Goal: Task Accomplishment & Management: Complete application form

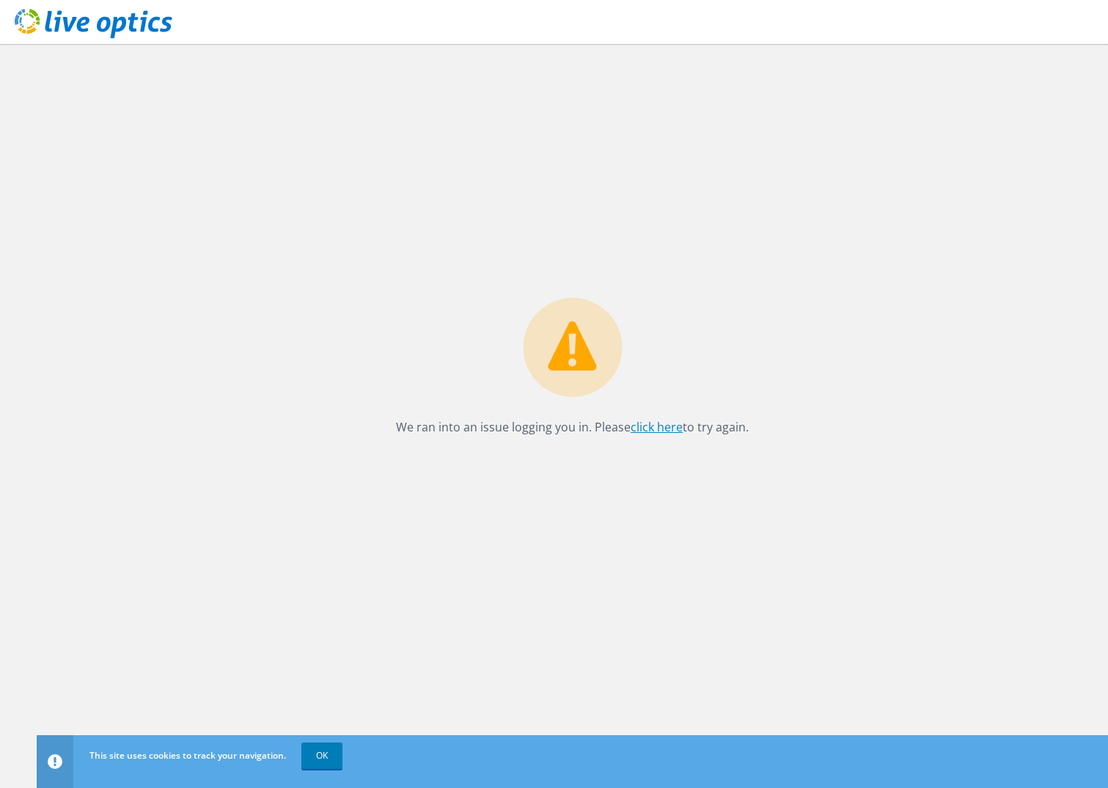
click at [670, 426] on link "click here" at bounding box center [657, 427] width 52 height 16
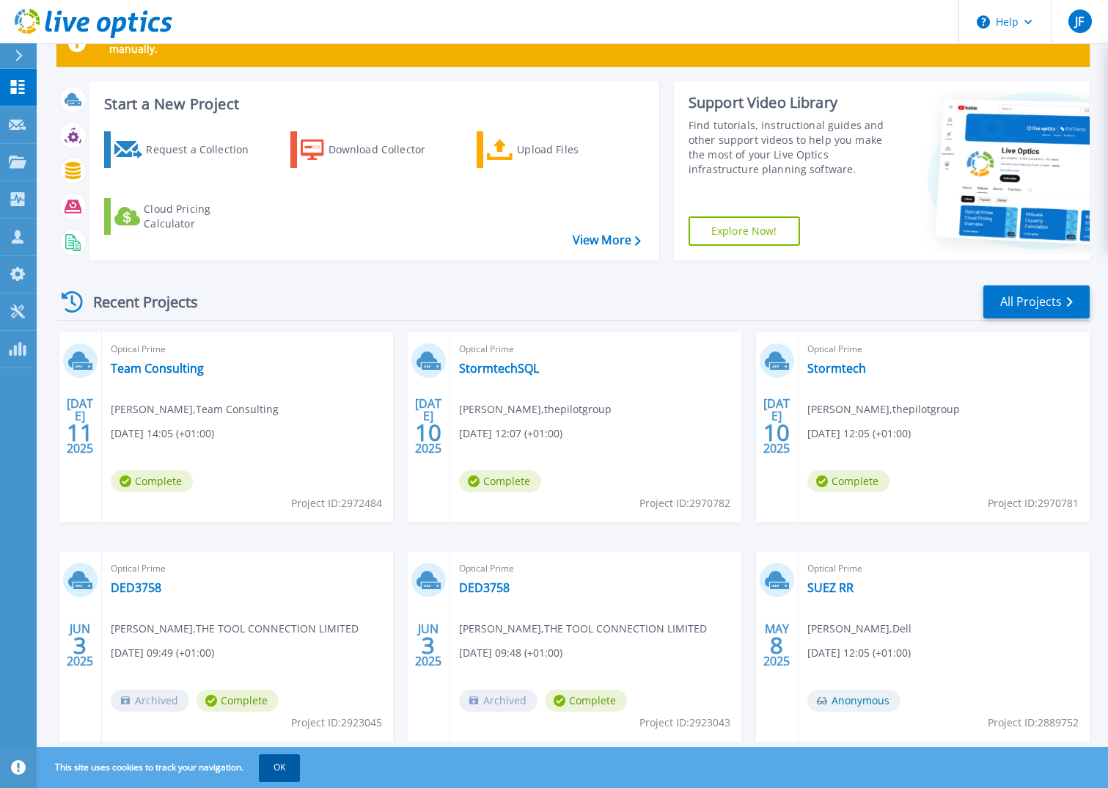
scroll to position [49, 0]
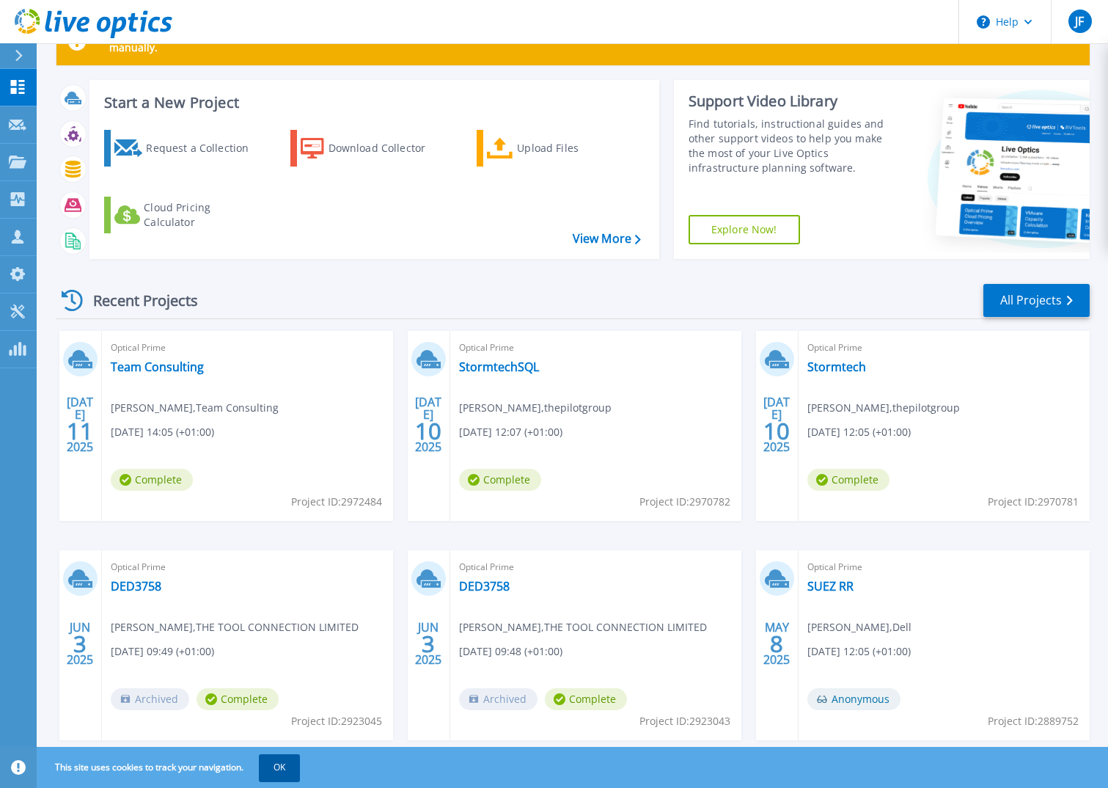
click at [287, 774] on button "OK" at bounding box center [279, 767] width 41 height 26
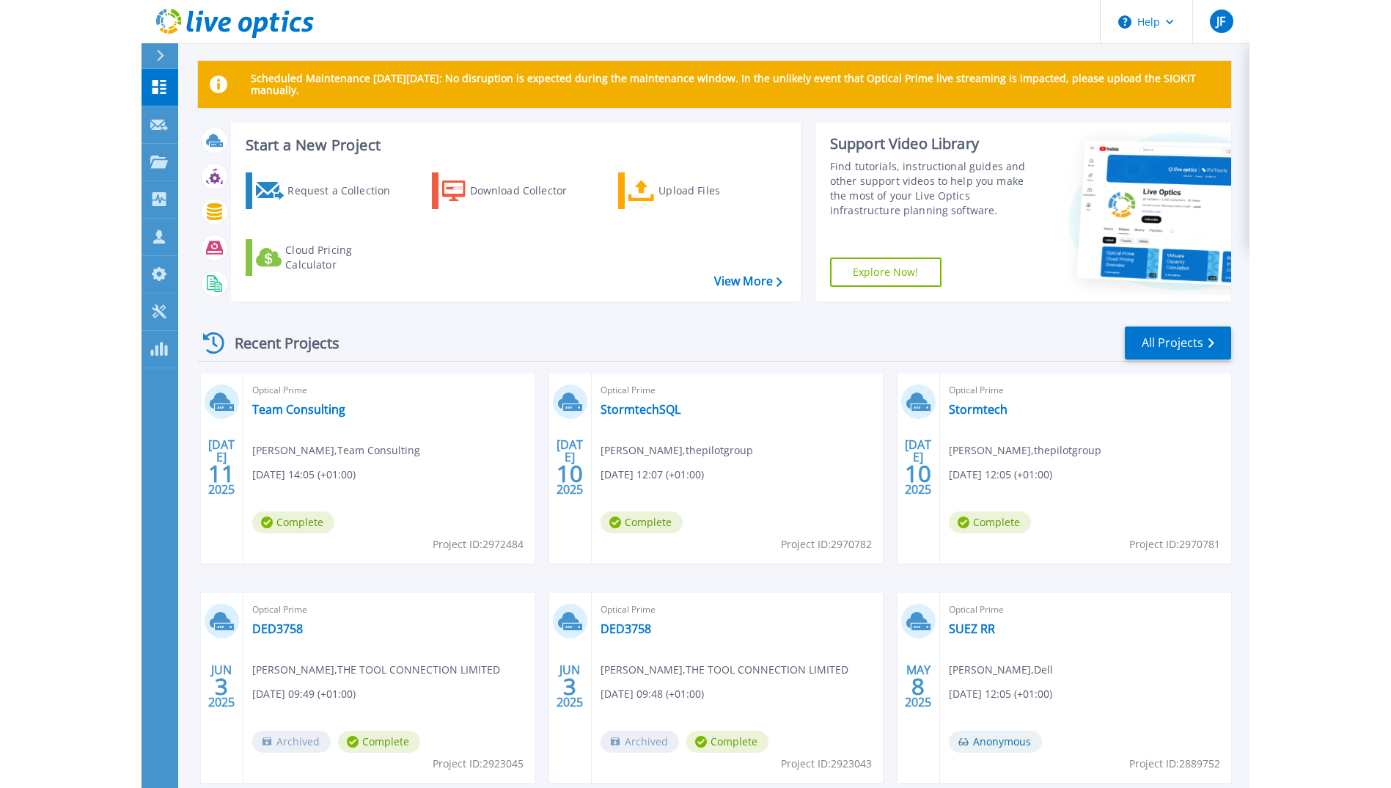
scroll to position [0, 0]
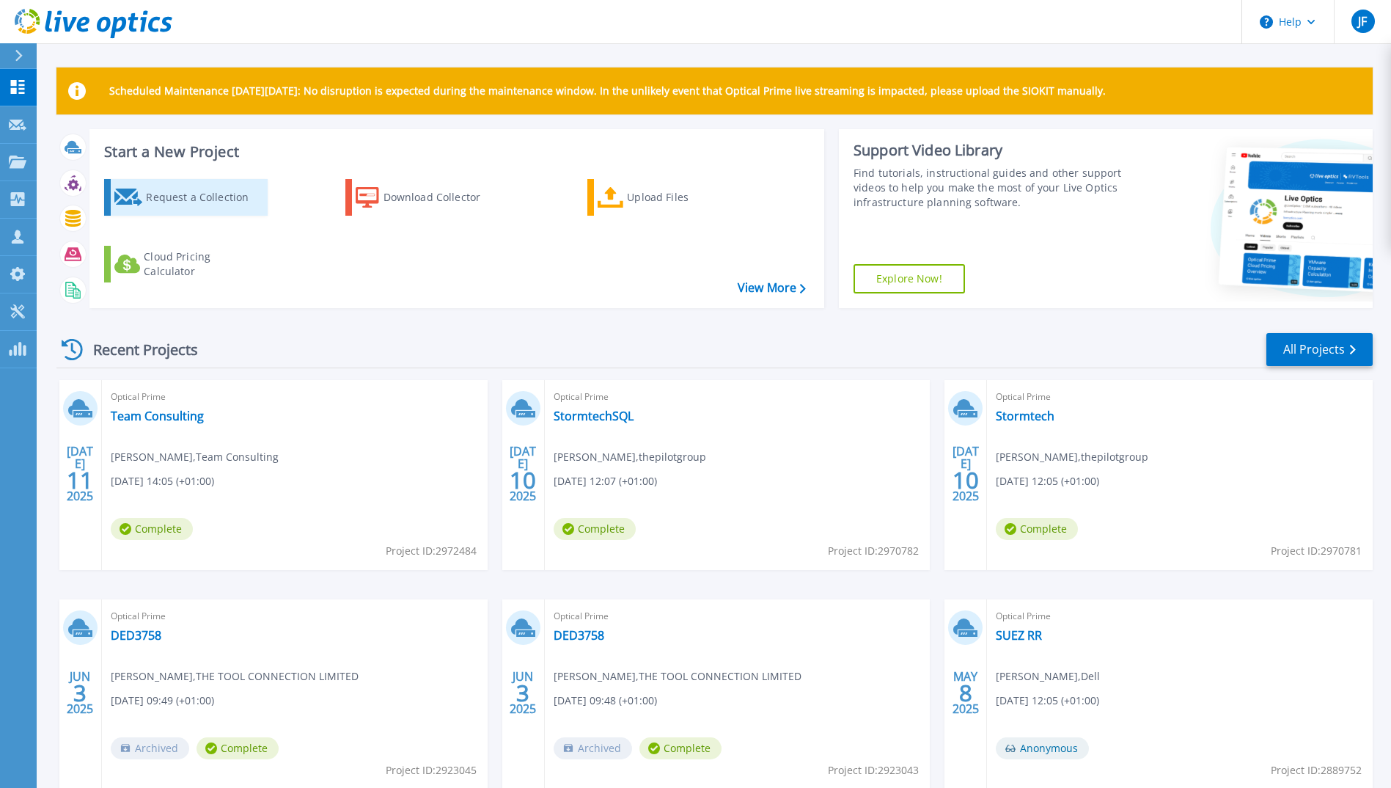
click at [213, 191] on div "Request a Collection" at bounding box center [204, 197] width 117 height 29
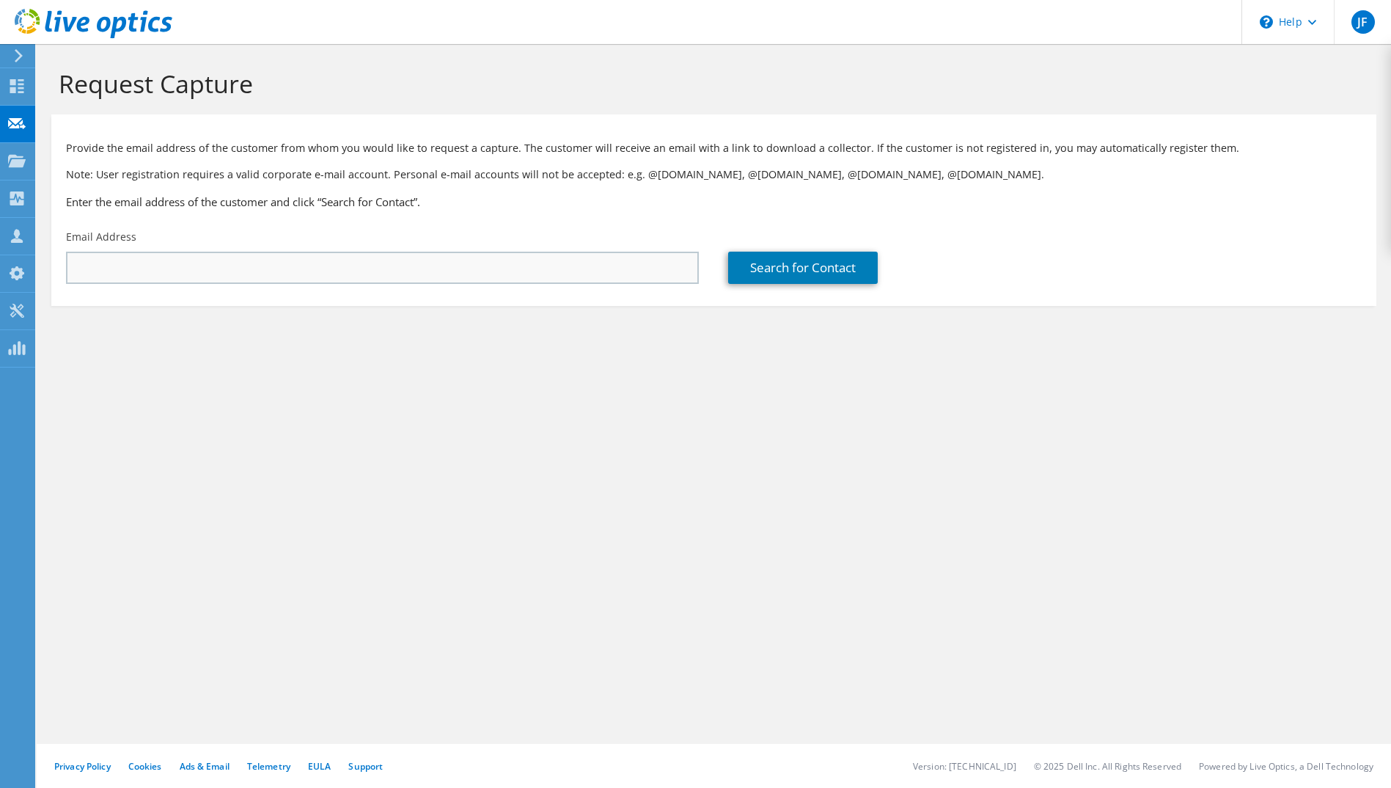
click at [126, 258] on input "text" at bounding box center [382, 268] width 633 height 32
type input "[PERSON_NAME][EMAIL_ADDRESS][DOMAIN_NAME]"
click at [763, 275] on link "Search for Contact" at bounding box center [803, 268] width 150 height 32
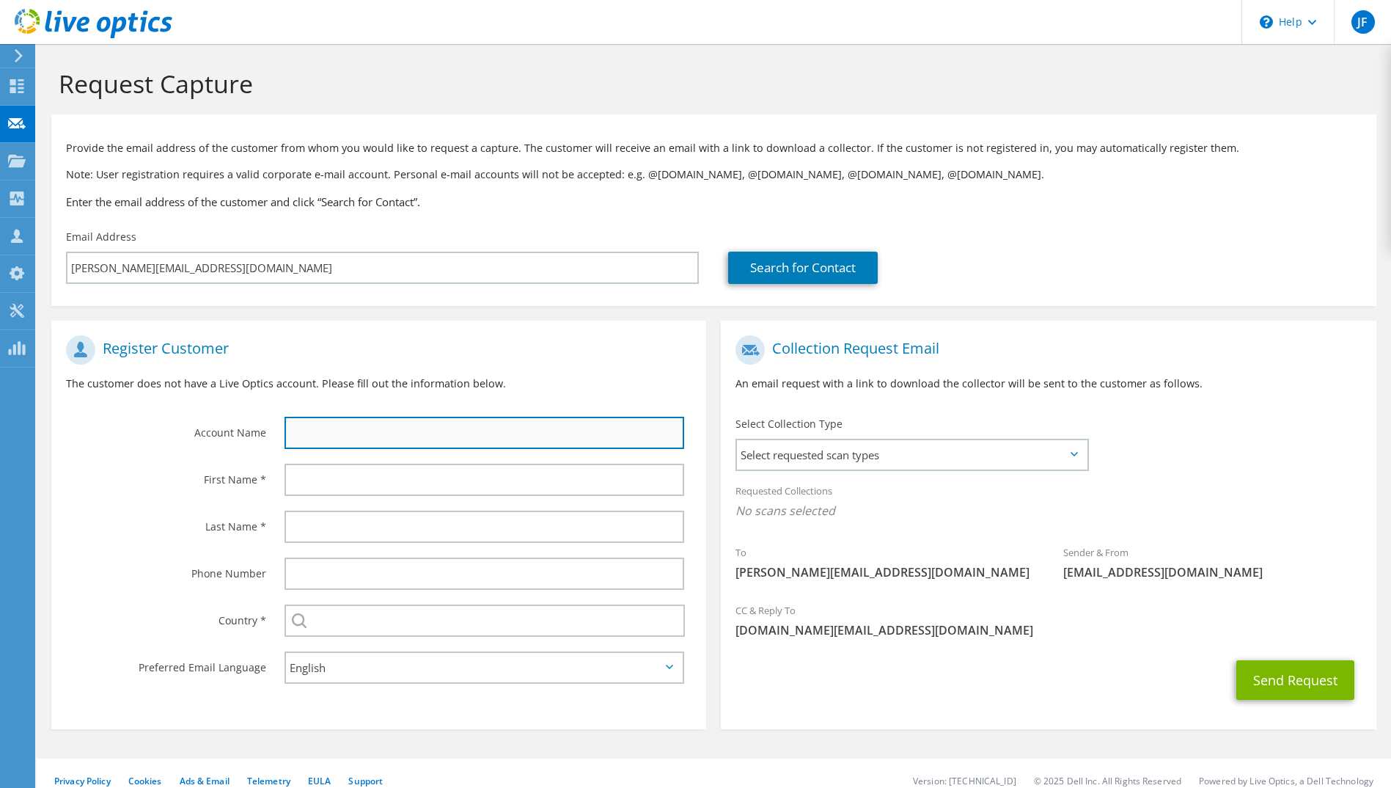
click at [337, 426] on input "text" at bounding box center [485, 433] width 400 height 32
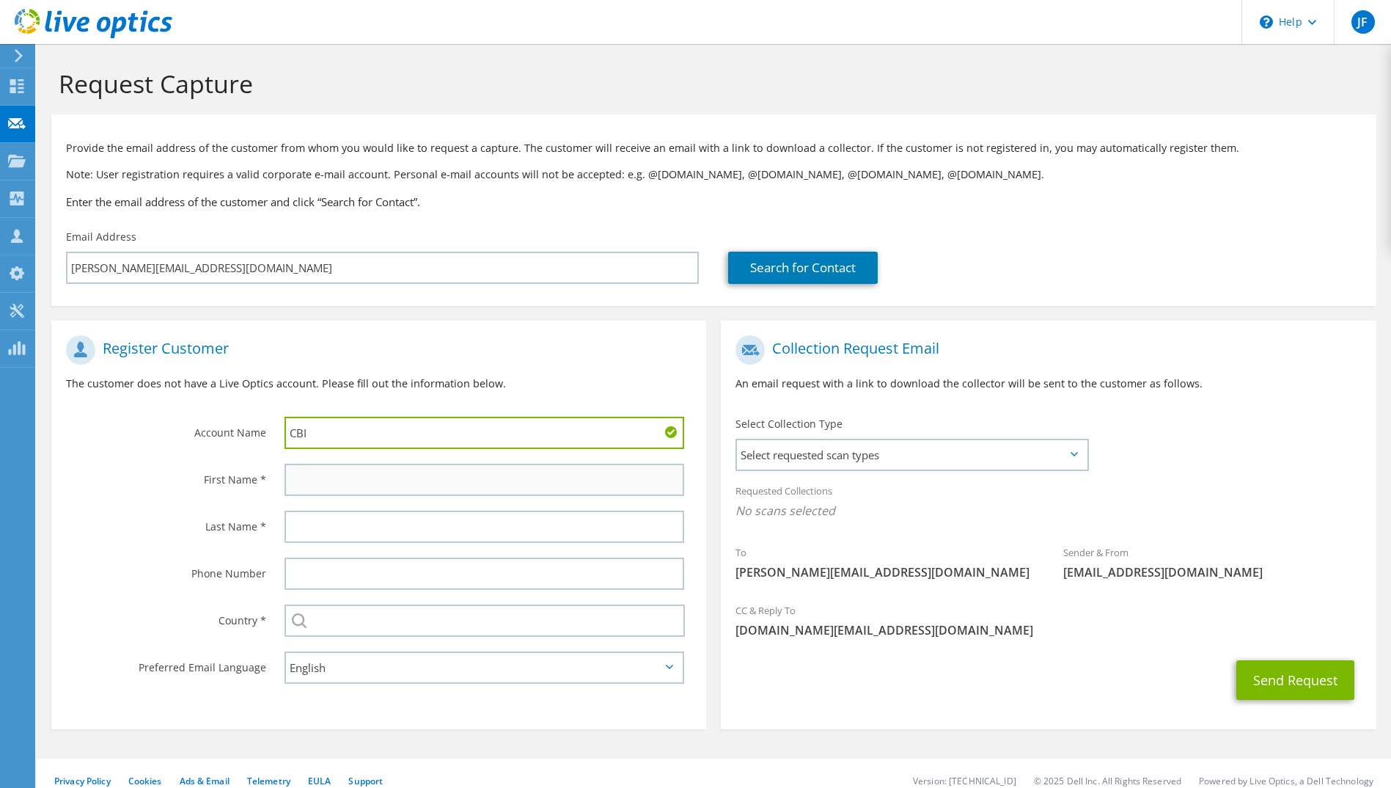
type input "CBI"
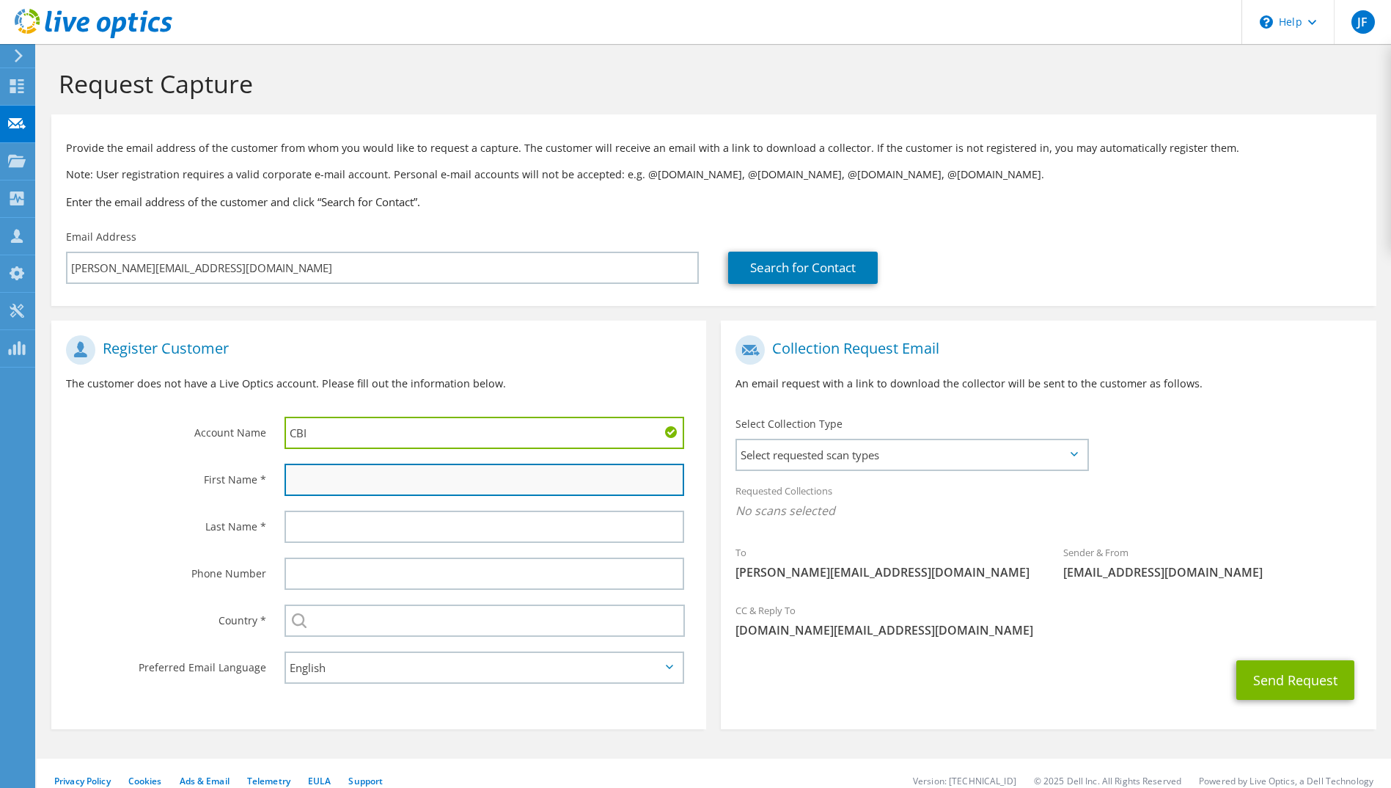
drag, startPoint x: 306, startPoint y: 480, endPoint x: 219, endPoint y: 425, distance: 102.8
click at [305, 479] on input "text" at bounding box center [485, 479] width 400 height 32
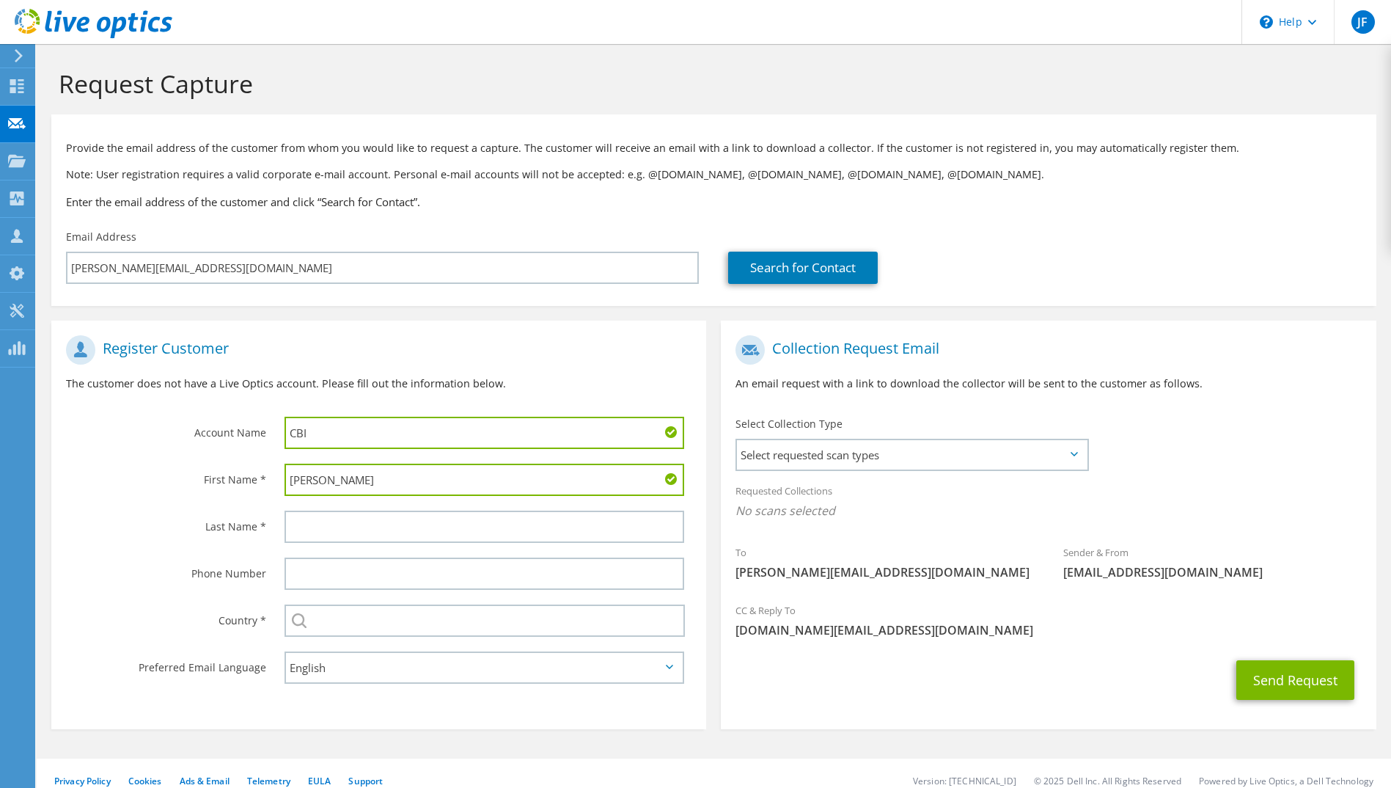
type input "Joe"
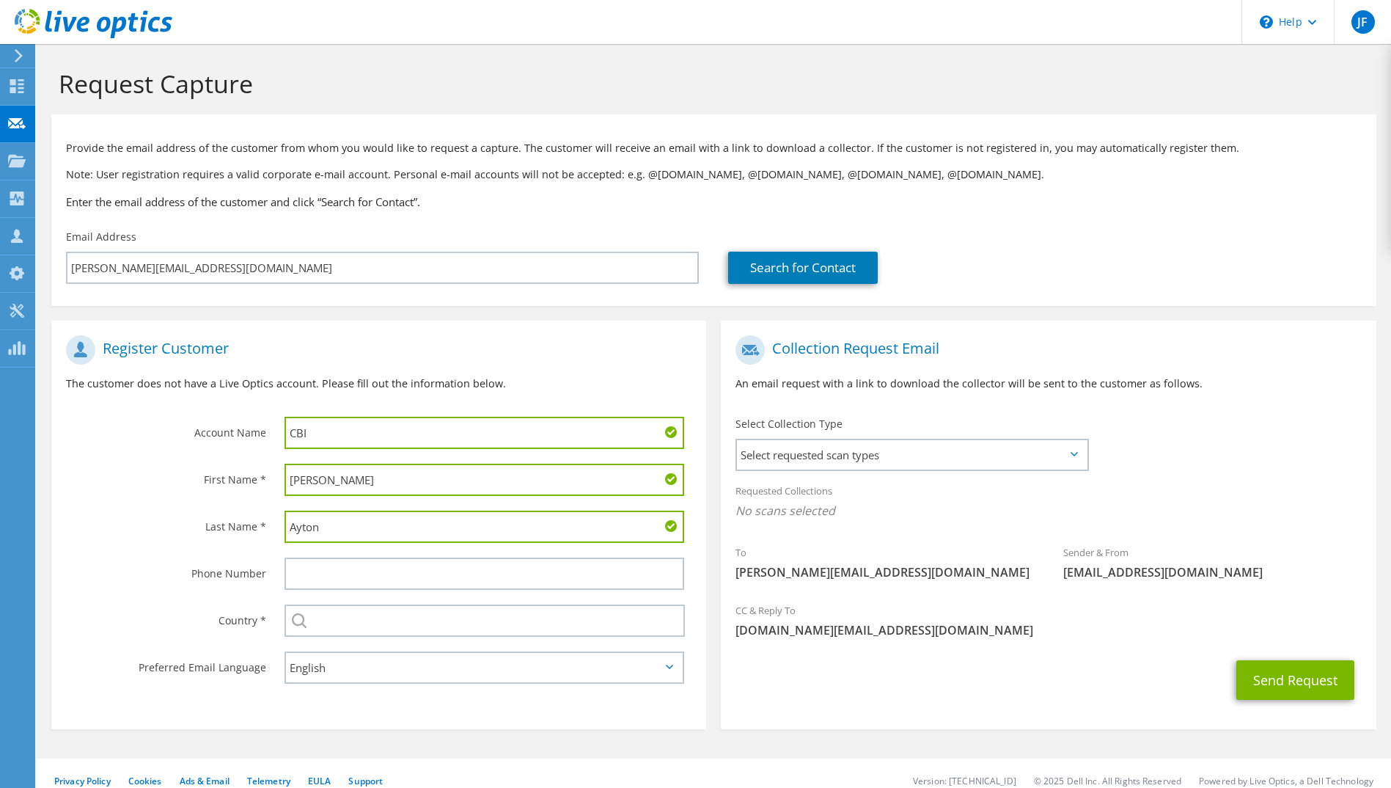
type input "Ayton"
click at [321, 623] on input "text" at bounding box center [485, 620] width 401 height 32
type input "United Kingdom"
type input "01923607346"
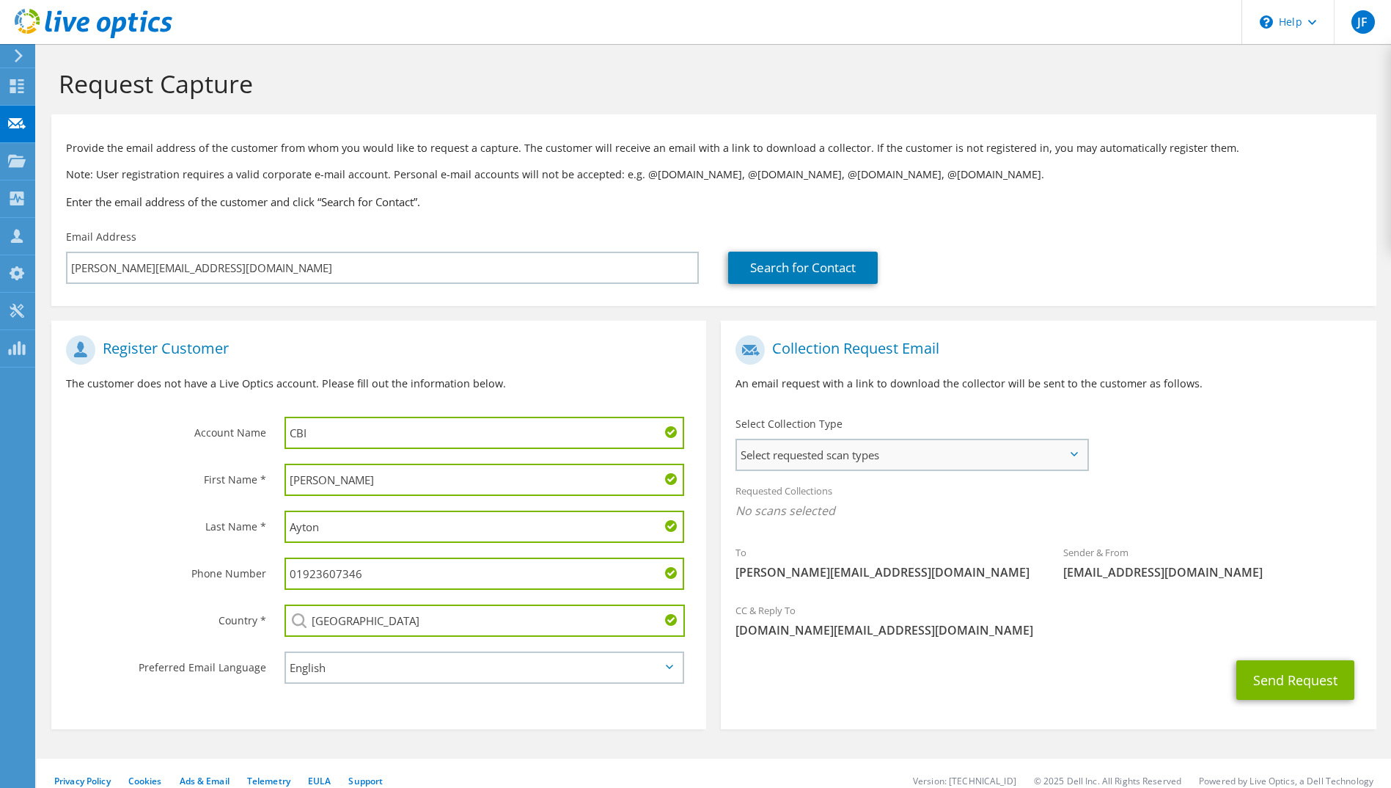
click at [875, 454] on span "Select requested scan types" at bounding box center [911, 454] width 349 height 29
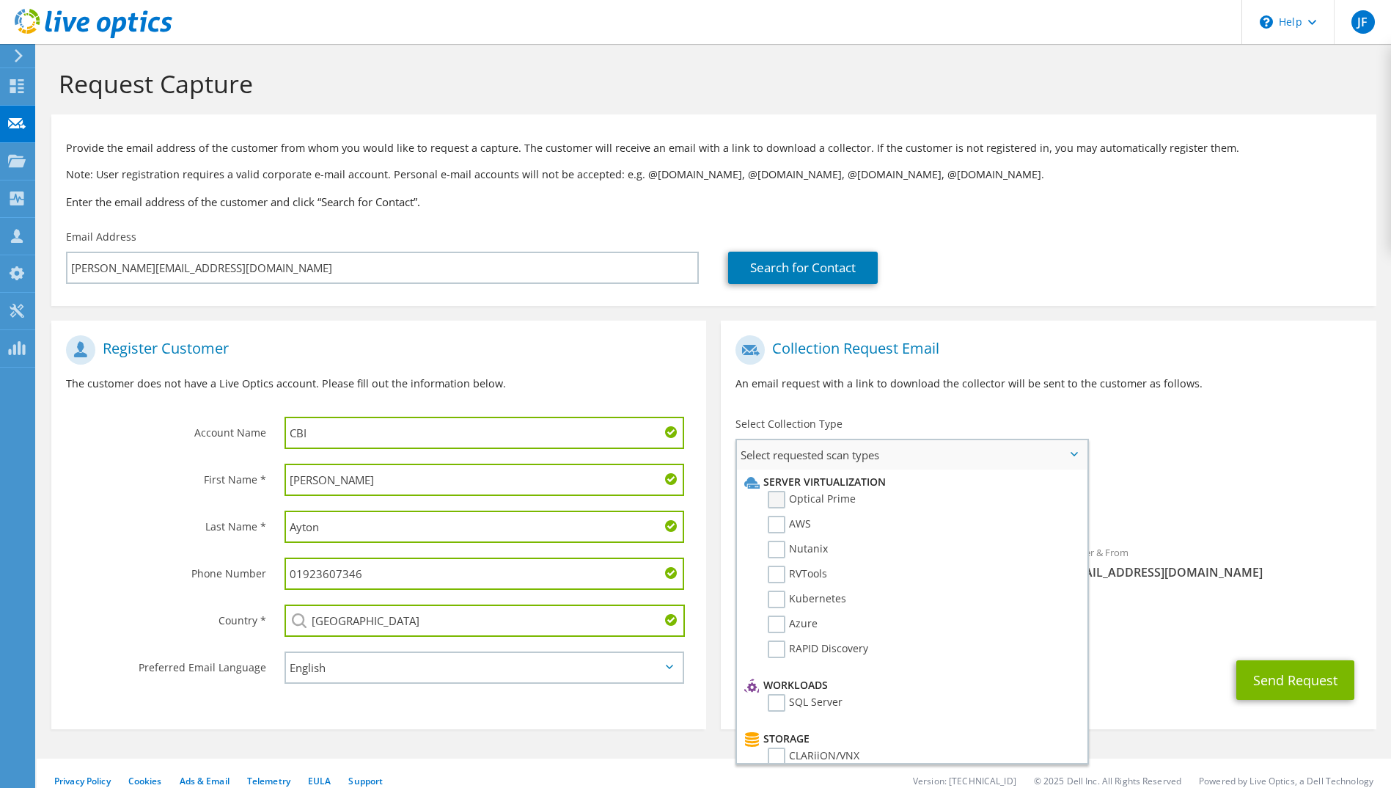
click at [777, 496] on label "Optical Prime" at bounding box center [812, 500] width 88 height 18
click at [0, 0] on input "Optical Prime" at bounding box center [0, 0] width 0 height 0
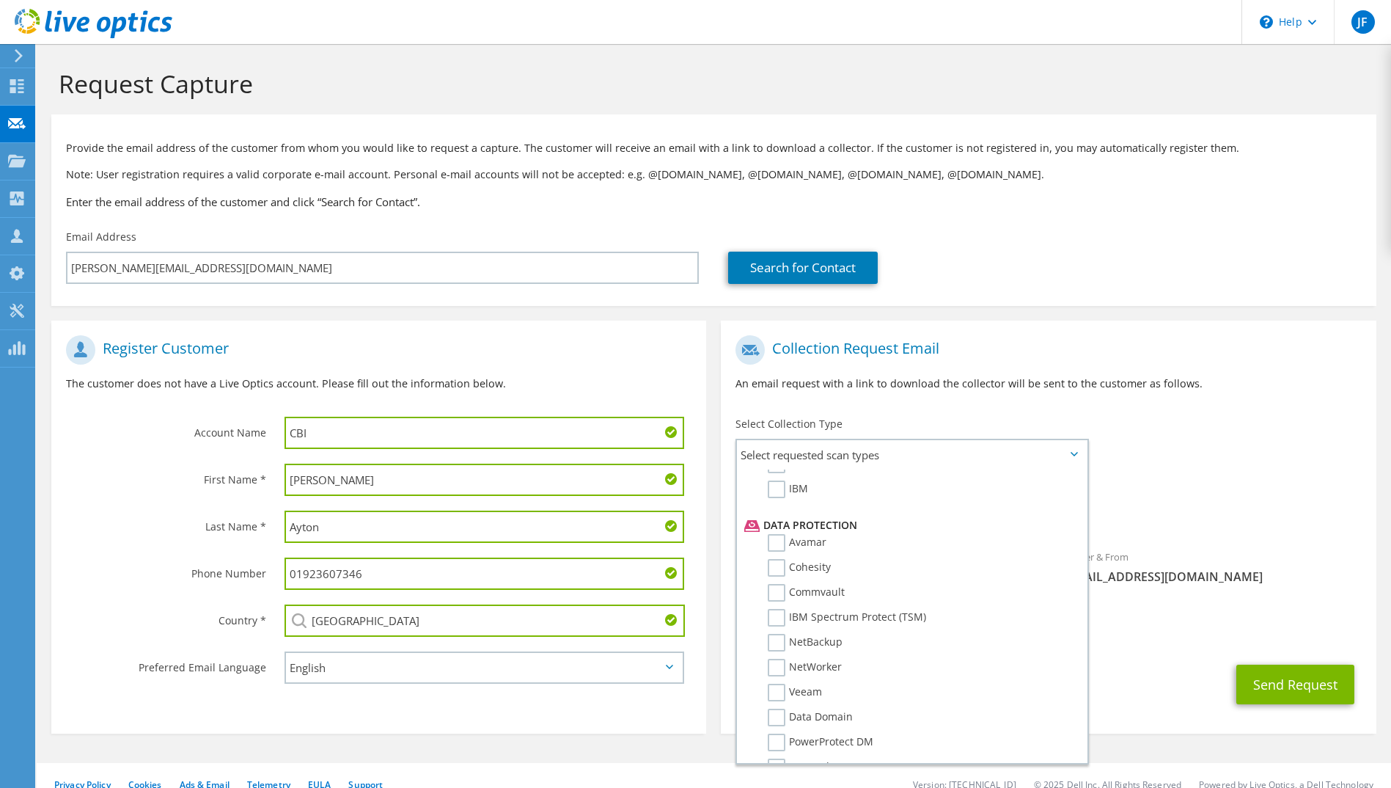
scroll to position [593, 0]
click at [1251, 557] on div "Sender & From liveoptics@liveoptics.com" at bounding box center [1213, 566] width 328 height 51
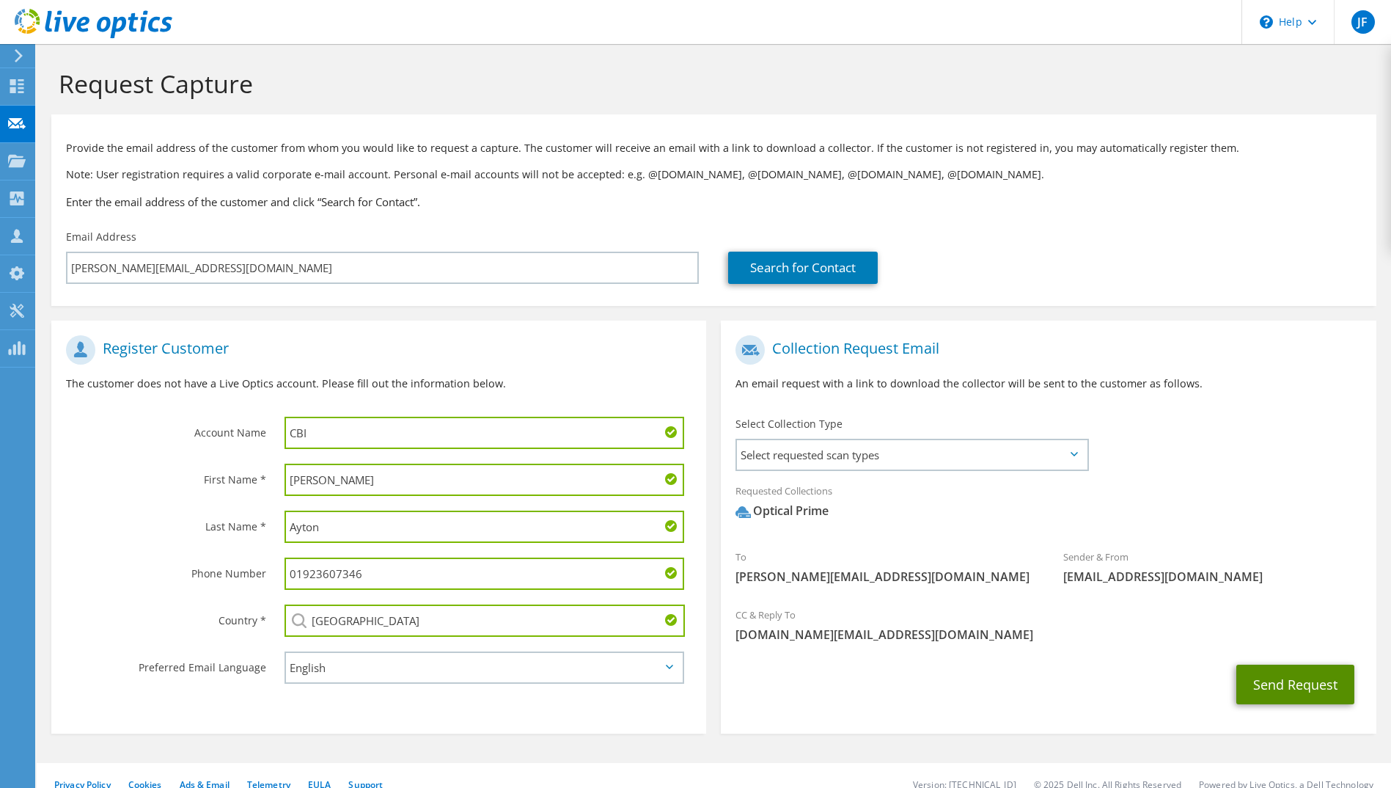
click at [1316, 684] on button "Send Request" at bounding box center [1295, 684] width 118 height 40
